Goal: Transaction & Acquisition: Purchase product/service

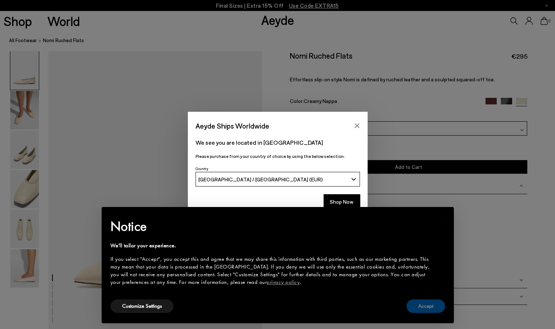
click at [434, 311] on button "Accept" at bounding box center [425, 307] width 39 height 14
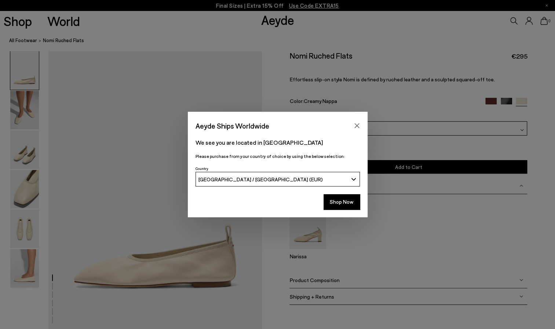
click at [19, 122] on div "Aeyde Ships Worldwide We see you are located in [GEOGRAPHIC_DATA] Please purcha…" at bounding box center [277, 165] width 555 height 106
click at [347, 201] on button "Shop Now" at bounding box center [341, 201] width 36 height 15
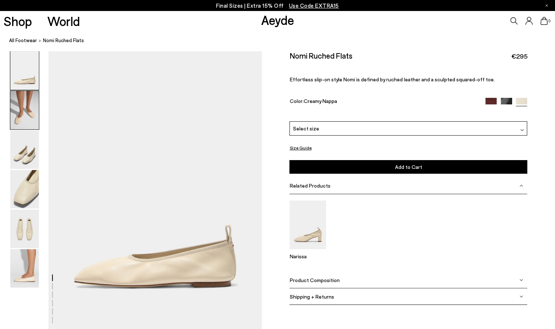
click at [17, 119] on img at bounding box center [24, 110] width 29 height 39
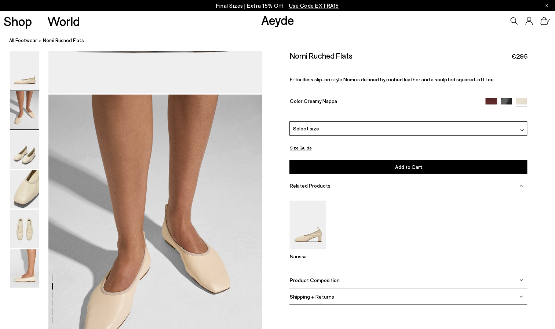
scroll to position [280, 0]
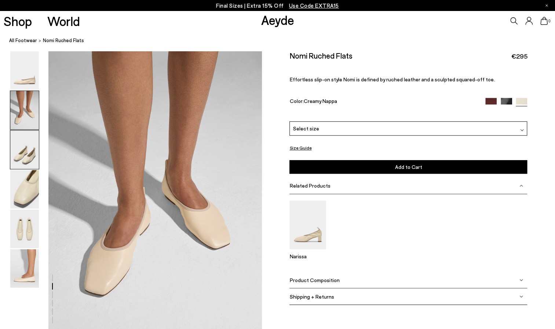
click at [27, 147] on img at bounding box center [24, 150] width 29 height 39
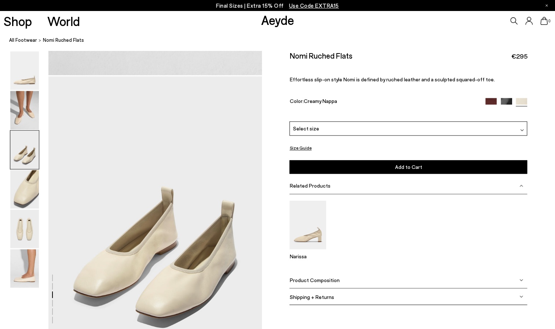
scroll to position [565, 0]
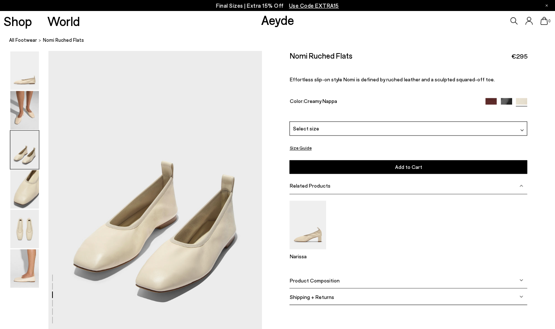
click at [279, 23] on link "Aeyde" at bounding box center [277, 19] width 33 height 15
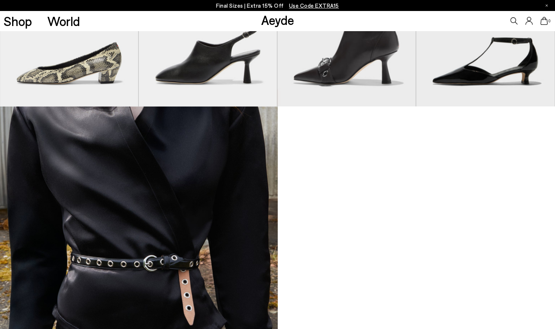
scroll to position [714, 0]
